Goal: Transaction & Acquisition: Purchase product/service

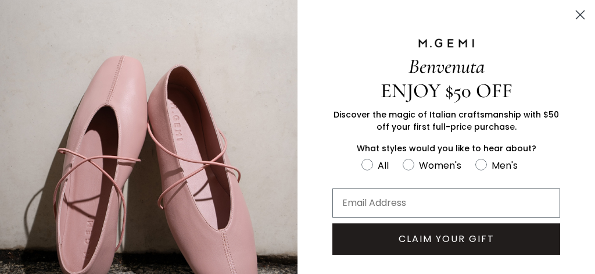
click at [573, 10] on circle "Close dialog" at bounding box center [580, 14] width 19 height 19
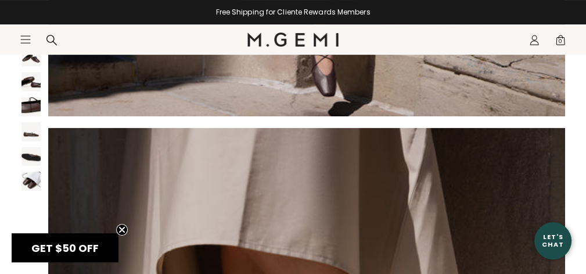
scroll to position [407, 0]
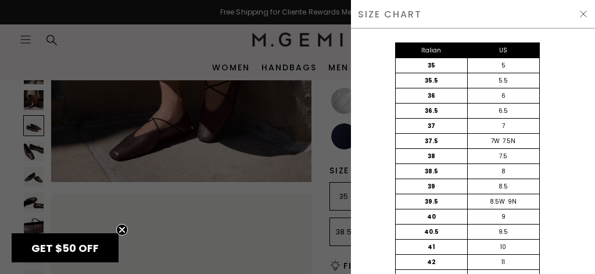
click at [585, 13] on img at bounding box center [583, 13] width 9 height 9
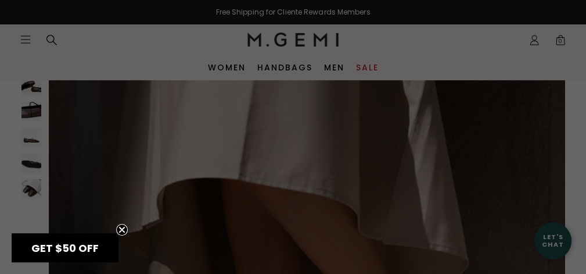
scroll to position [407, 0]
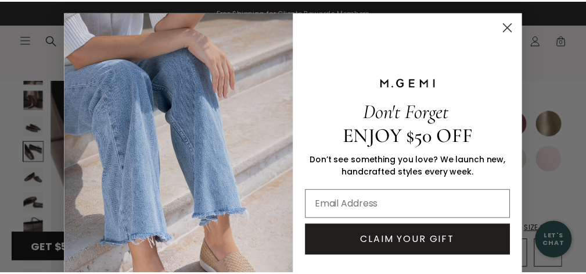
scroll to position [837, 0]
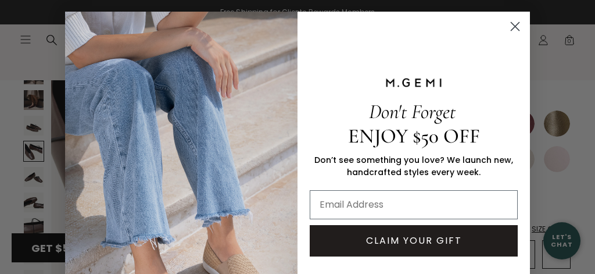
click at [514, 25] on circle "Close dialog" at bounding box center [515, 26] width 19 height 19
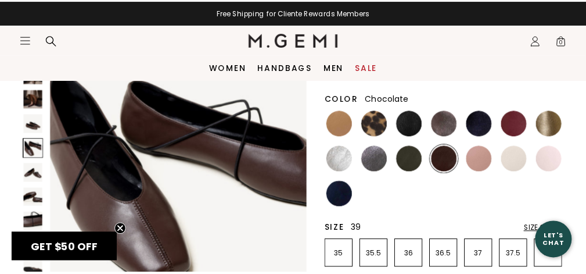
scroll to position [814, 0]
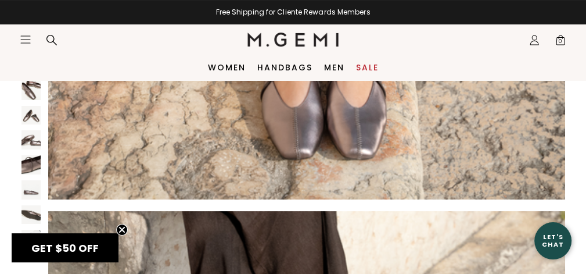
scroll to position [349, 0]
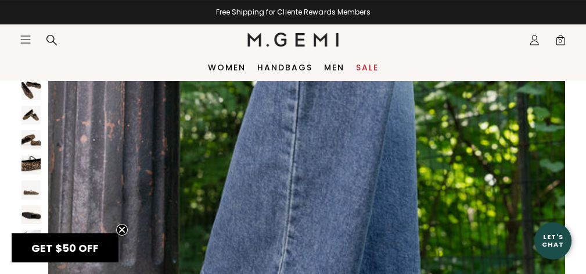
scroll to position [58, 0]
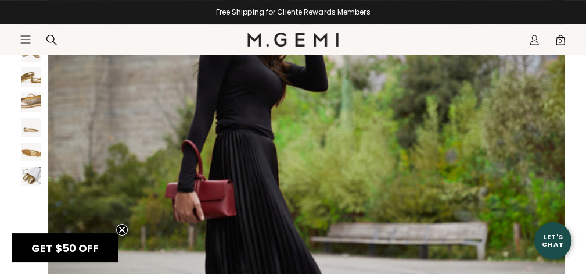
scroll to position [116, 0]
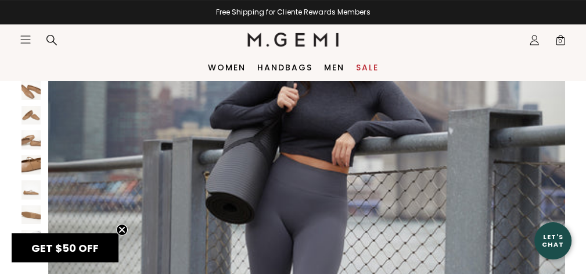
scroll to position [58, 0]
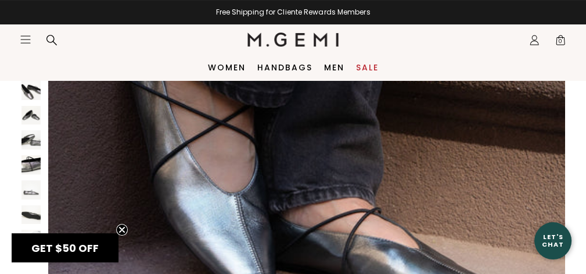
scroll to position [756, 0]
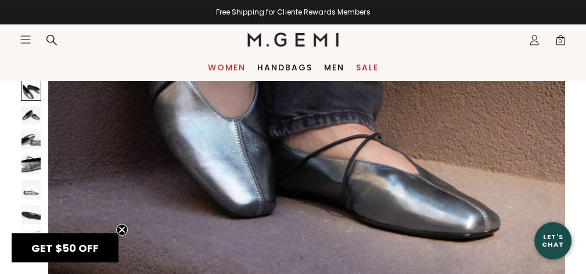
click at [215, 63] on link "Women" at bounding box center [227, 67] width 38 height 9
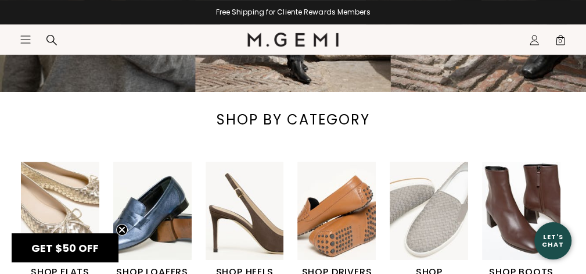
scroll to position [349, 0]
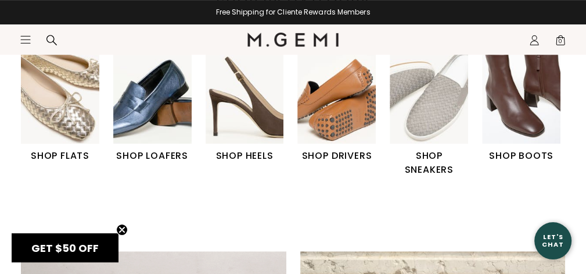
click at [63, 139] on img "1 / 6" at bounding box center [60, 94] width 78 height 98
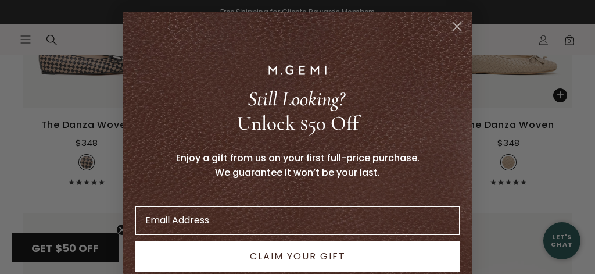
click at [456, 23] on icon "Close dialog" at bounding box center [457, 27] width 8 height 8
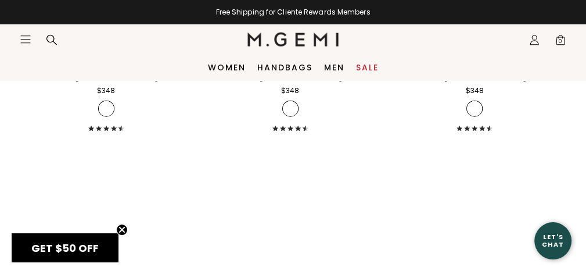
scroll to position [4824, 0]
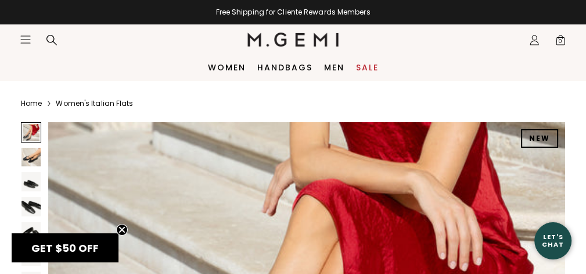
click at [364, 63] on link "Sale" at bounding box center [367, 67] width 23 height 9
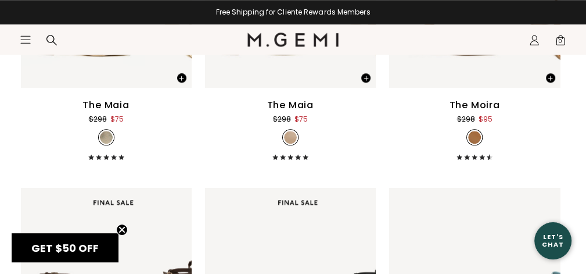
scroll to position [6528, 0]
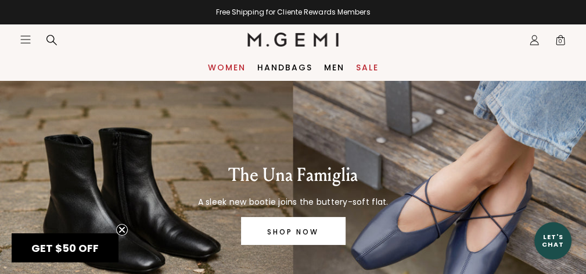
click at [216, 65] on link "Women" at bounding box center [227, 67] width 38 height 9
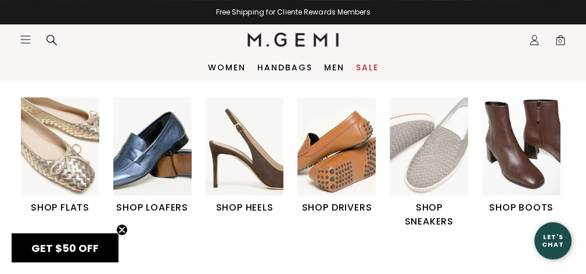
scroll to position [291, 0]
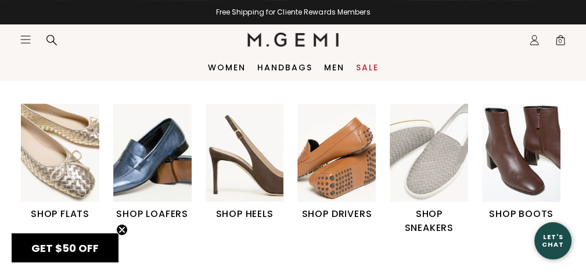
click at [149, 201] on img "2 / 6" at bounding box center [152, 152] width 78 height 98
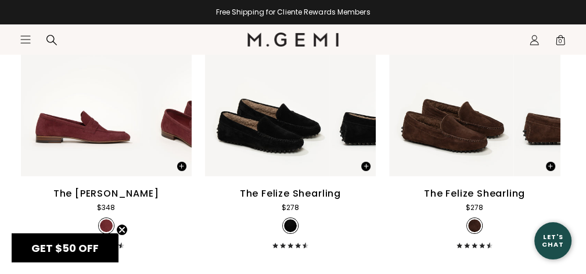
scroll to position [2906, 0]
